Goal: Transaction & Acquisition: Purchase product/service

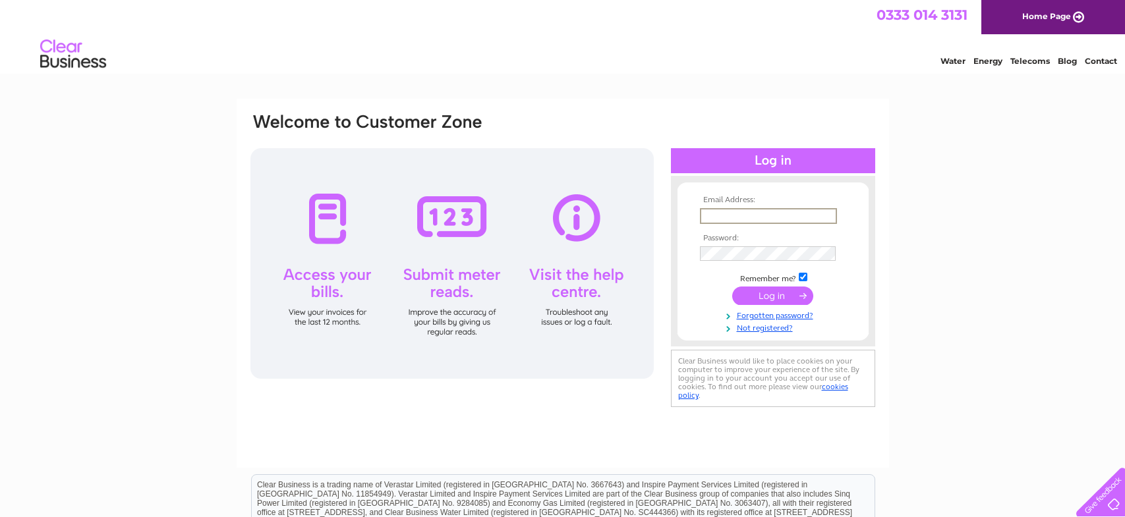
click at [722, 212] on input "text" at bounding box center [768, 216] width 137 height 16
type input "office@thornburymanagement.co.uk"
click at [679, 257] on form "Email Address: office@thornburymanagement.co.uk Password: Forgotten password?" at bounding box center [772, 265] width 191 height 138
click at [771, 298] on input "submit" at bounding box center [772, 296] width 81 height 18
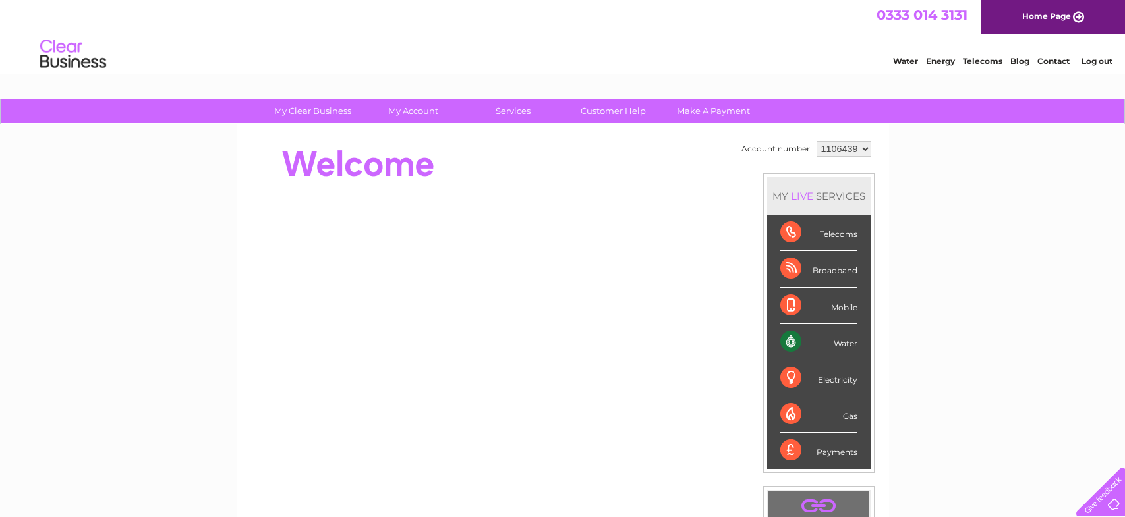
click at [780, 345] on div "Water" at bounding box center [818, 342] width 77 height 36
click at [818, 338] on div "Water" at bounding box center [818, 342] width 77 height 36
click at [835, 340] on div "Water" at bounding box center [818, 342] width 77 height 36
click at [776, 341] on li "Water" at bounding box center [818, 342] width 103 height 36
click at [787, 340] on div "Water" at bounding box center [818, 342] width 77 height 36
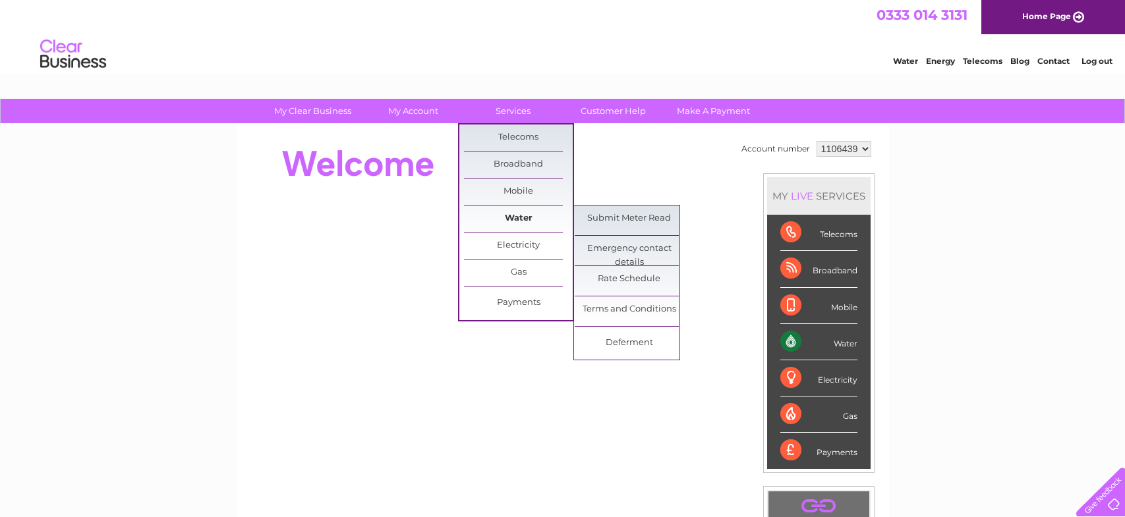
click at [509, 216] on link "Water" at bounding box center [518, 219] width 109 height 26
click at [515, 221] on link "Water" at bounding box center [518, 219] width 109 height 26
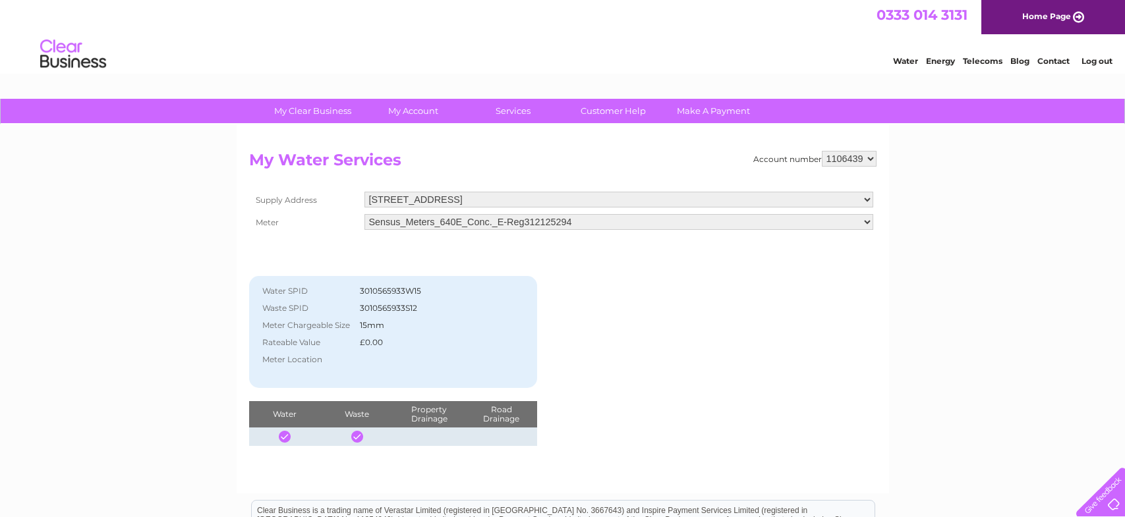
click at [424, 225] on select "Sensus_Meters_640E_Conc._E-Reg312125294" at bounding box center [618, 222] width 509 height 16
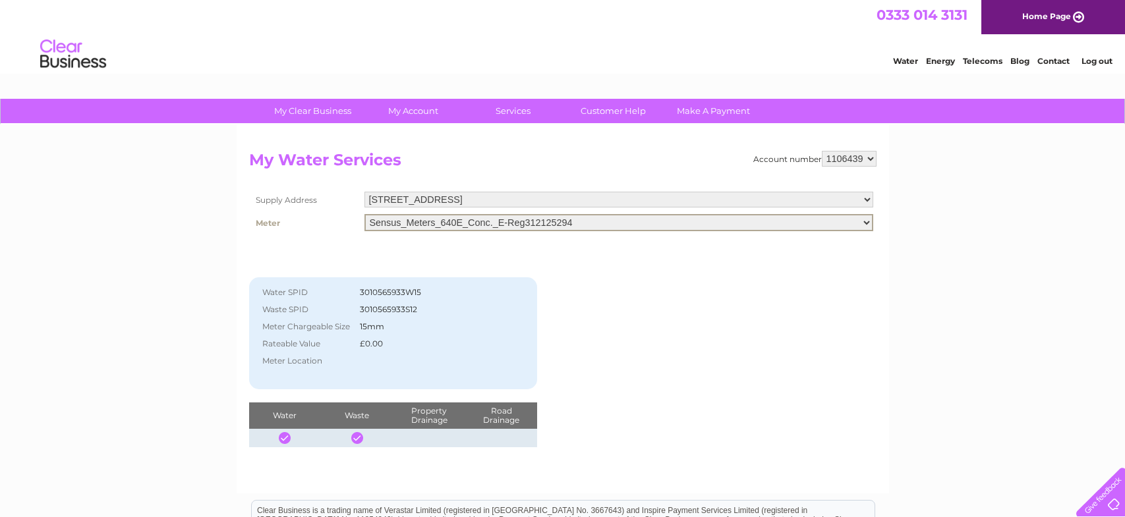
click at [424, 225] on select "Sensus_Meters_640E_Conc._E-Reg312125294" at bounding box center [618, 222] width 509 height 17
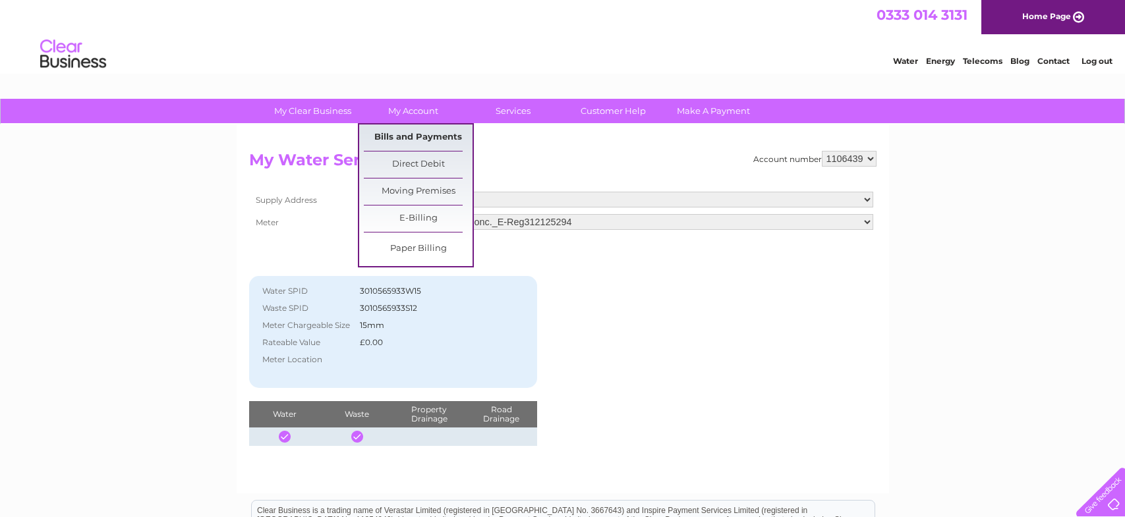
click at [417, 135] on link "Bills and Payments" at bounding box center [418, 138] width 109 height 26
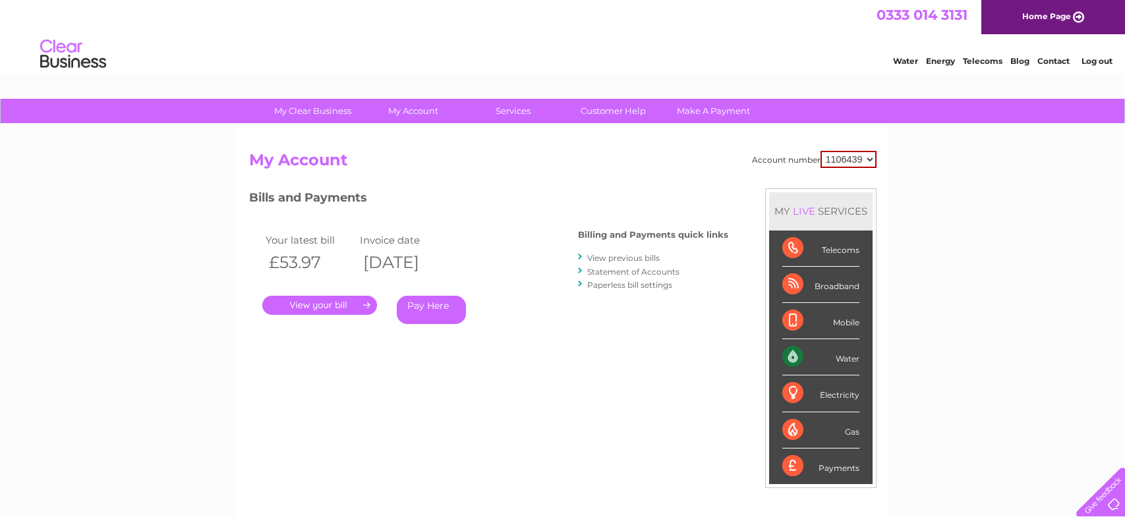
click at [333, 304] on link "." at bounding box center [319, 305] width 115 height 19
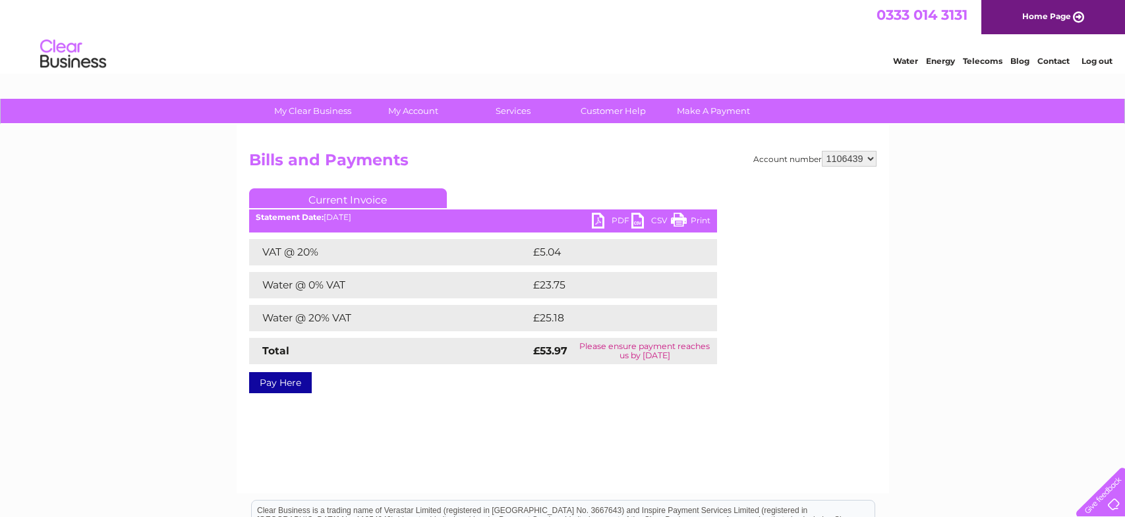
click at [610, 218] on link "PDF" at bounding box center [612, 222] width 40 height 19
click at [299, 380] on link "Pay Here" at bounding box center [280, 382] width 63 height 21
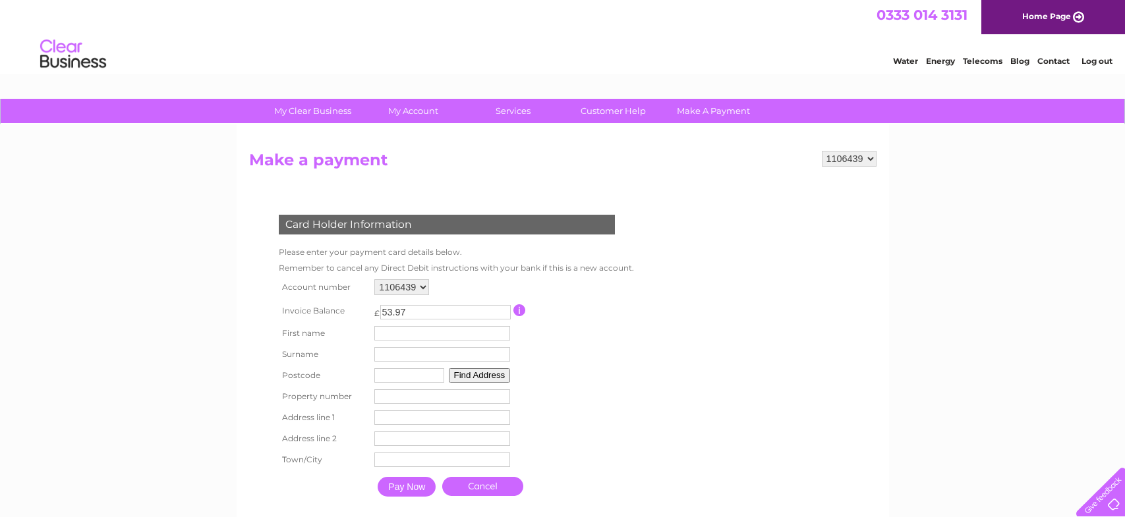
scroll to position [66, 0]
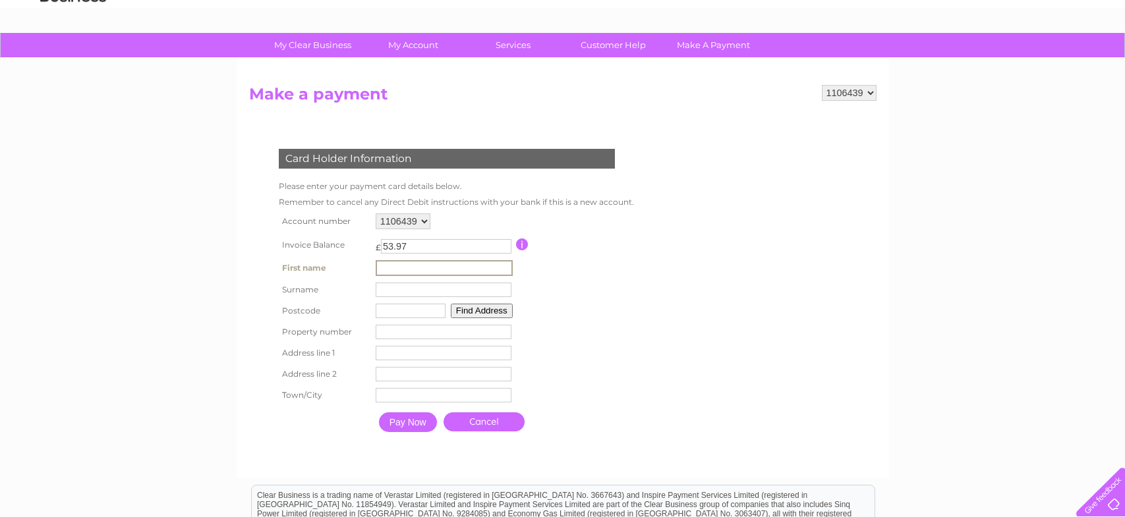
drag, startPoint x: 404, startPoint y: 261, endPoint x: 400, endPoint y: 273, distance: 12.7
click at [404, 261] on input "text" at bounding box center [444, 268] width 137 height 16
type input "P"
click at [383, 289] on input "text" at bounding box center [444, 290] width 136 height 14
type input "Stern"
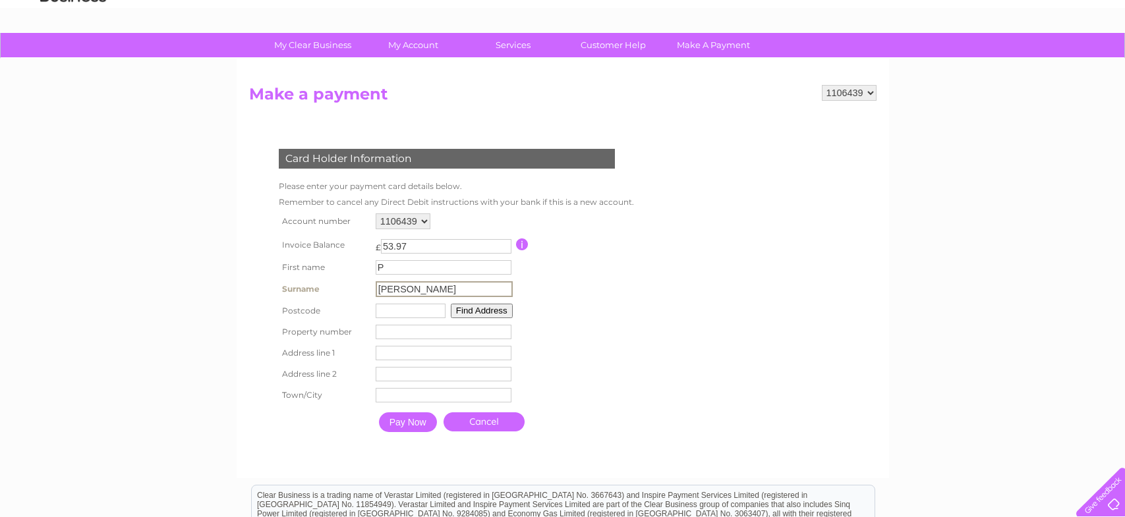
click at [391, 308] on input "text" at bounding box center [411, 311] width 70 height 14
click at [403, 309] on input "text" at bounding box center [409, 309] width 70 height 14
type input "N165QX"
click at [392, 332] on input "number" at bounding box center [442, 330] width 136 height 14
type input "28"
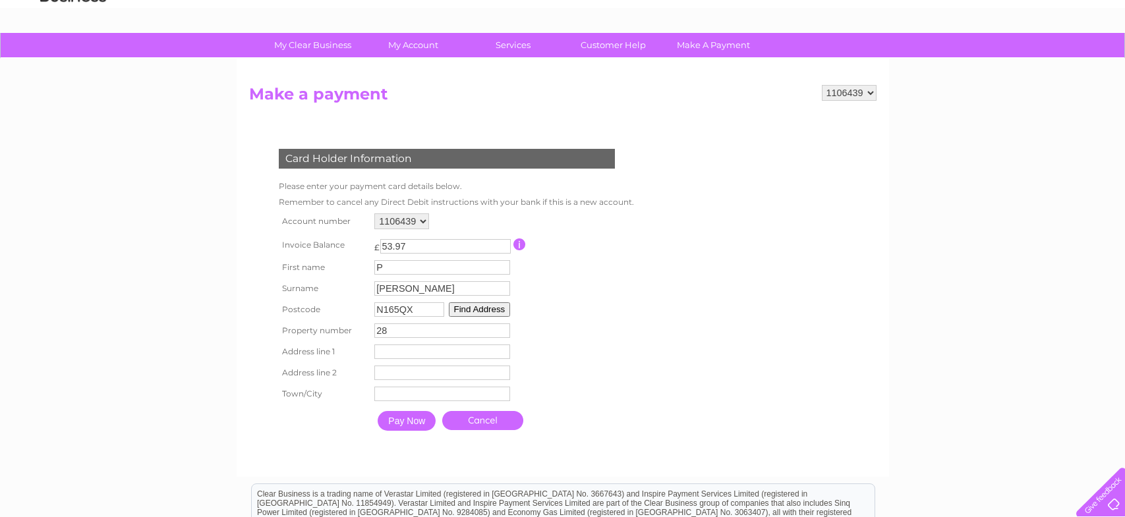
click at [391, 350] on input "text" at bounding box center [442, 352] width 136 height 14
type input "Glaserton Road"
click at [390, 388] on input "text" at bounding box center [444, 395] width 136 height 14
type input "London"
click at [320, 419] on th at bounding box center [323, 420] width 96 height 33
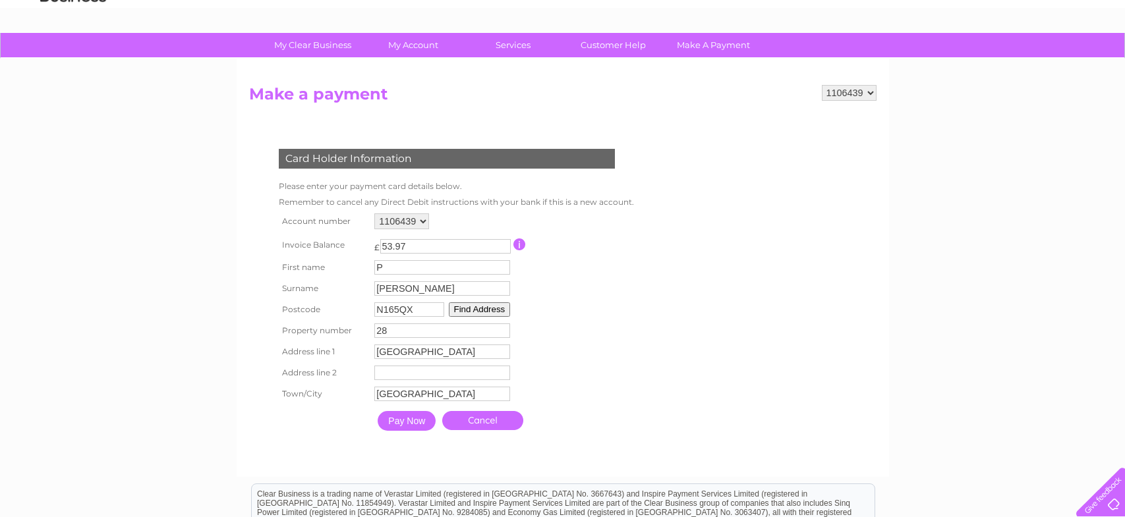
click at [408, 419] on input "Pay Now" at bounding box center [406, 421] width 58 height 20
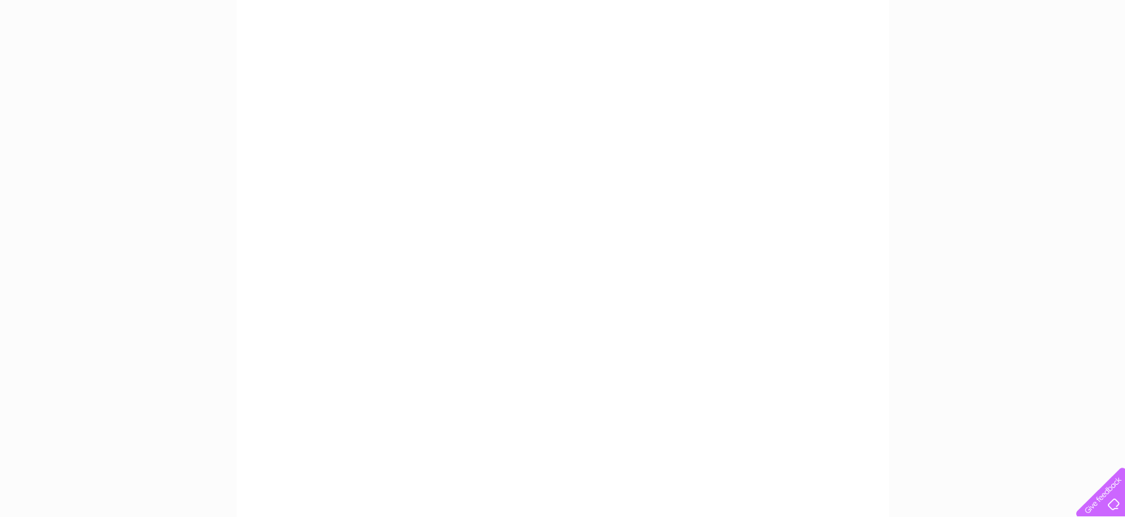
scroll to position [198, 0]
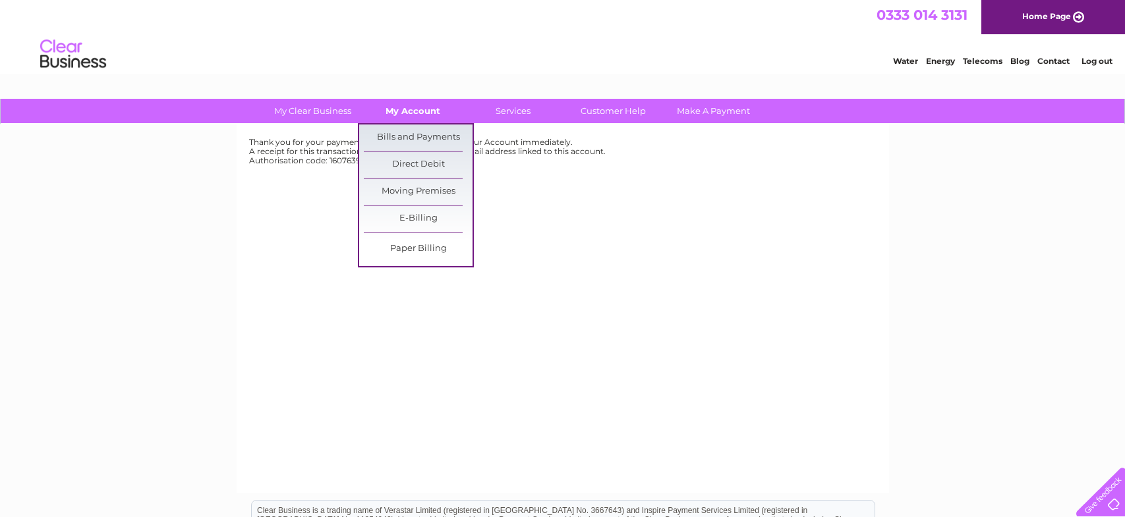
click at [400, 114] on link "My Account" at bounding box center [412, 111] width 109 height 24
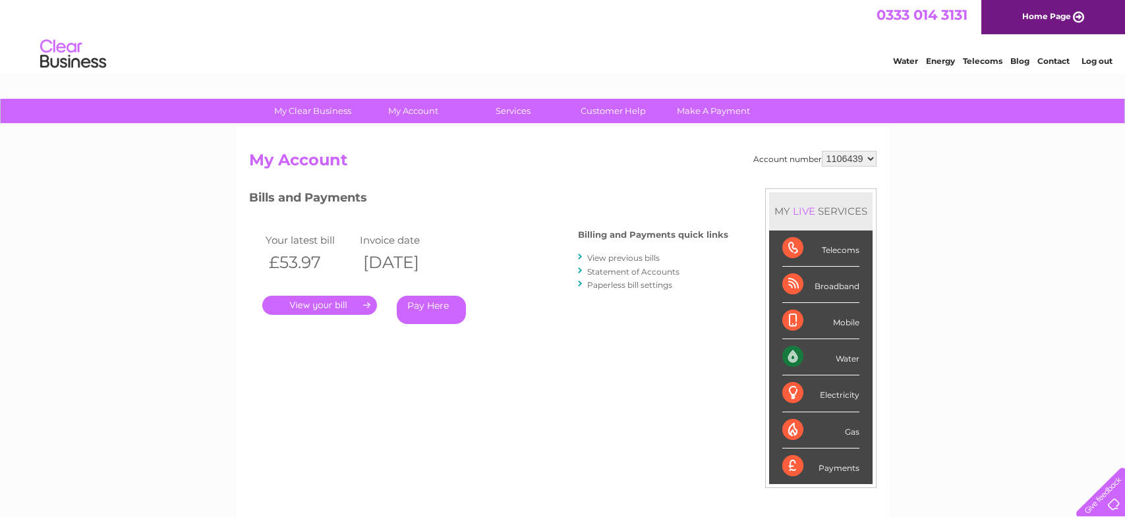
drag, startPoint x: 279, startPoint y: 260, endPoint x: 323, endPoint y: 263, distance: 44.3
click at [323, 263] on th "£53.97" at bounding box center [309, 262] width 95 height 27
